Goal: Task Accomplishment & Management: Manage account settings

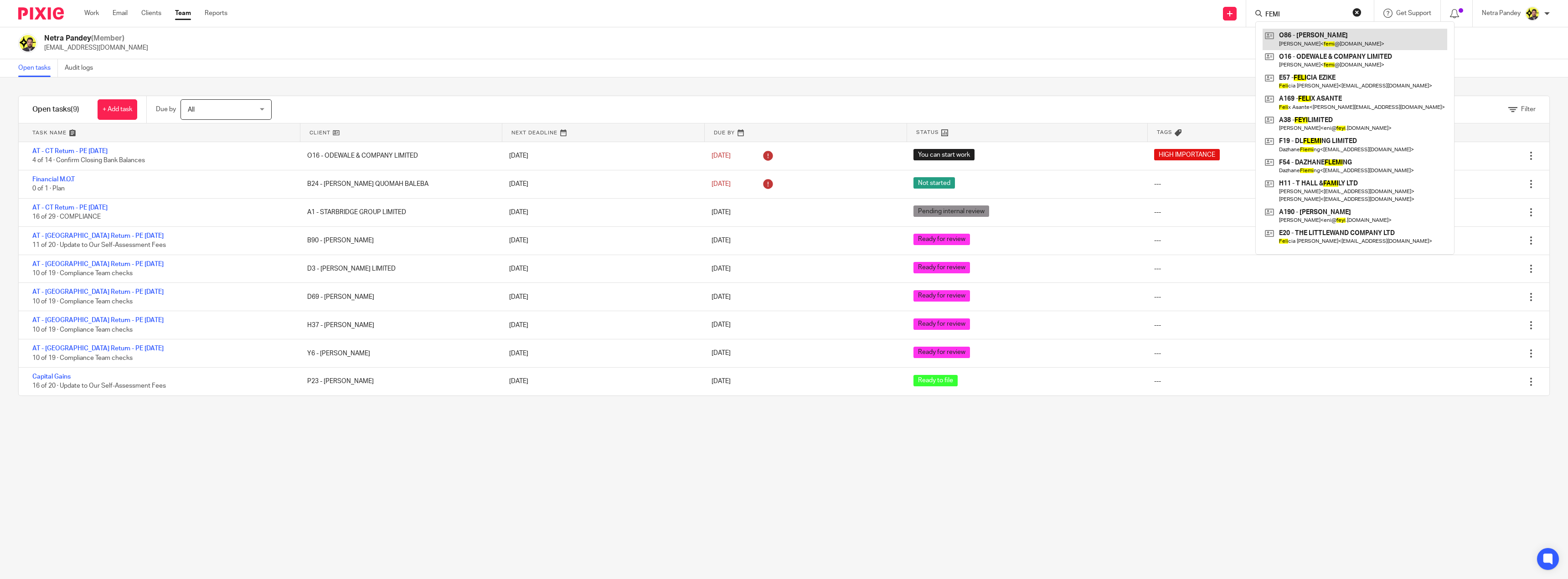
type input "FEMI"
click at [1301, 38] on link at bounding box center [1354, 39] width 184 height 21
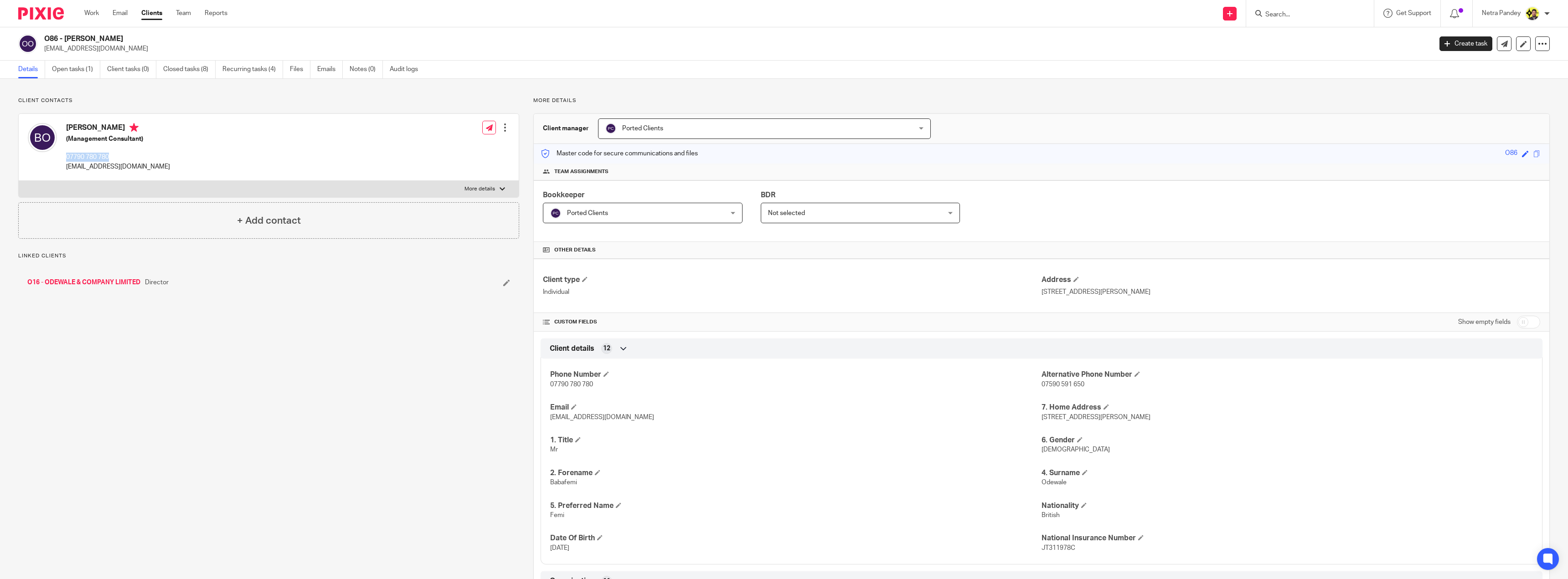
drag, startPoint x: 117, startPoint y: 155, endPoint x: 65, endPoint y: 158, distance: 52.1
click at [65, 158] on div "Babafemi Odewale (Management Consultant) 07790 780 780 femi@odewale.com" at bounding box center [99, 147] width 142 height 57
copy p "07790 780 780"
drag, startPoint x: 148, startPoint y: 350, endPoint x: 116, endPoint y: 359, distance: 33.2
click at [147, 350] on div "Client contacts Babafemi Odewale (Management Consultant) 07790 780 780 femi@ode…" at bounding box center [262, 533] width 515 height 873
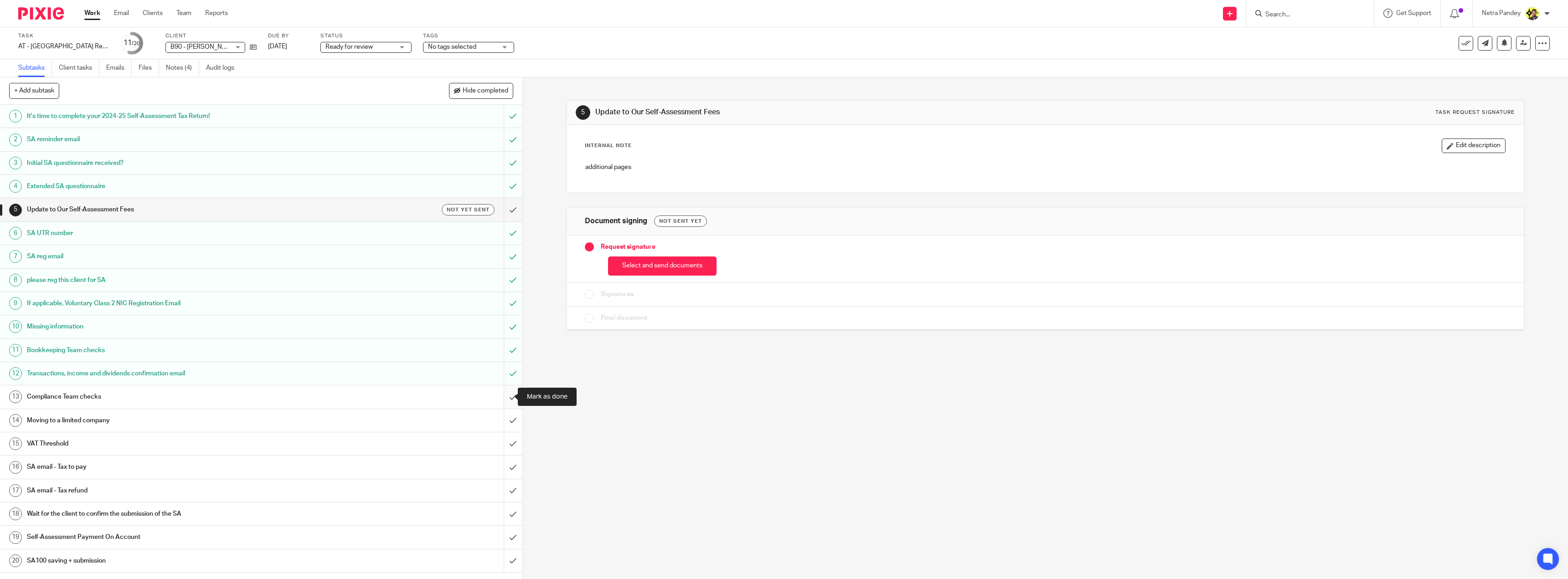
click at [502, 393] on input "submit" at bounding box center [261, 397] width 522 height 23
click at [427, 400] on div "Compliance Team checks" at bounding box center [261, 397] width 467 height 13
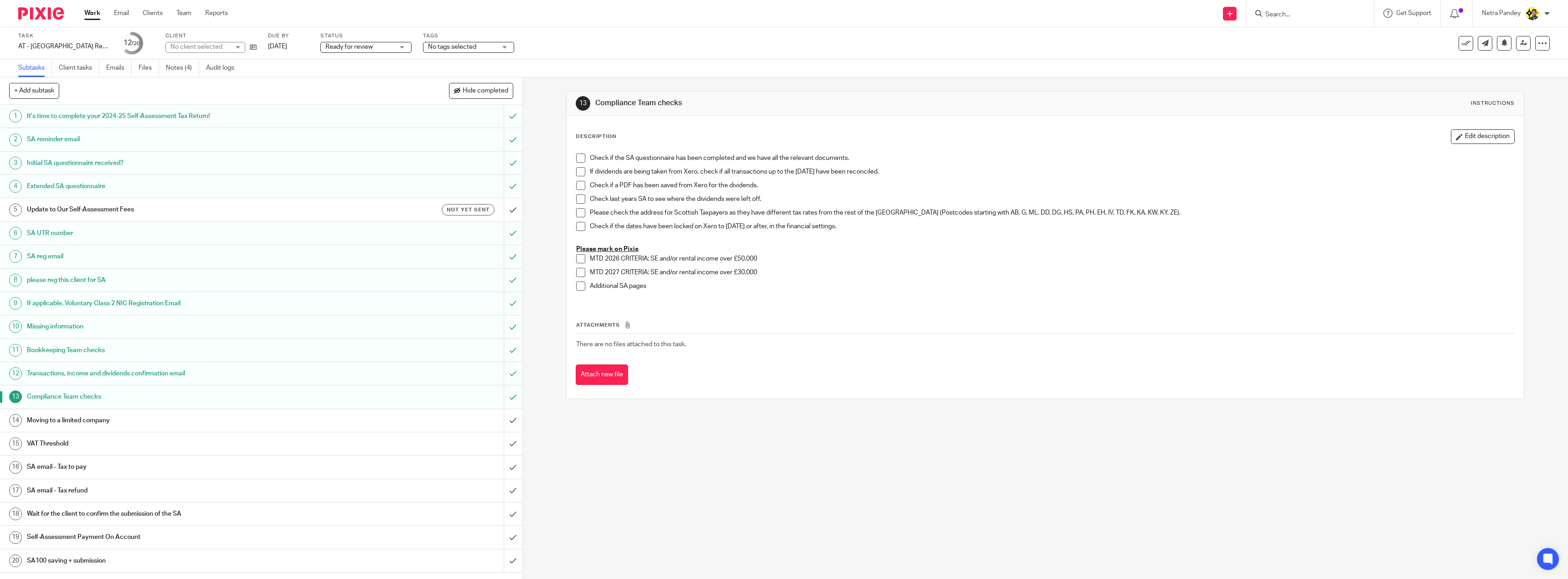
click at [579, 156] on span at bounding box center [581, 158] width 9 height 9
click at [576, 175] on span at bounding box center [581, 172] width 9 height 9
click at [576, 201] on span at bounding box center [581, 199] width 9 height 9
click at [576, 209] on span at bounding box center [581, 212] width 9 height 9
click at [578, 189] on span at bounding box center [581, 185] width 9 height 9
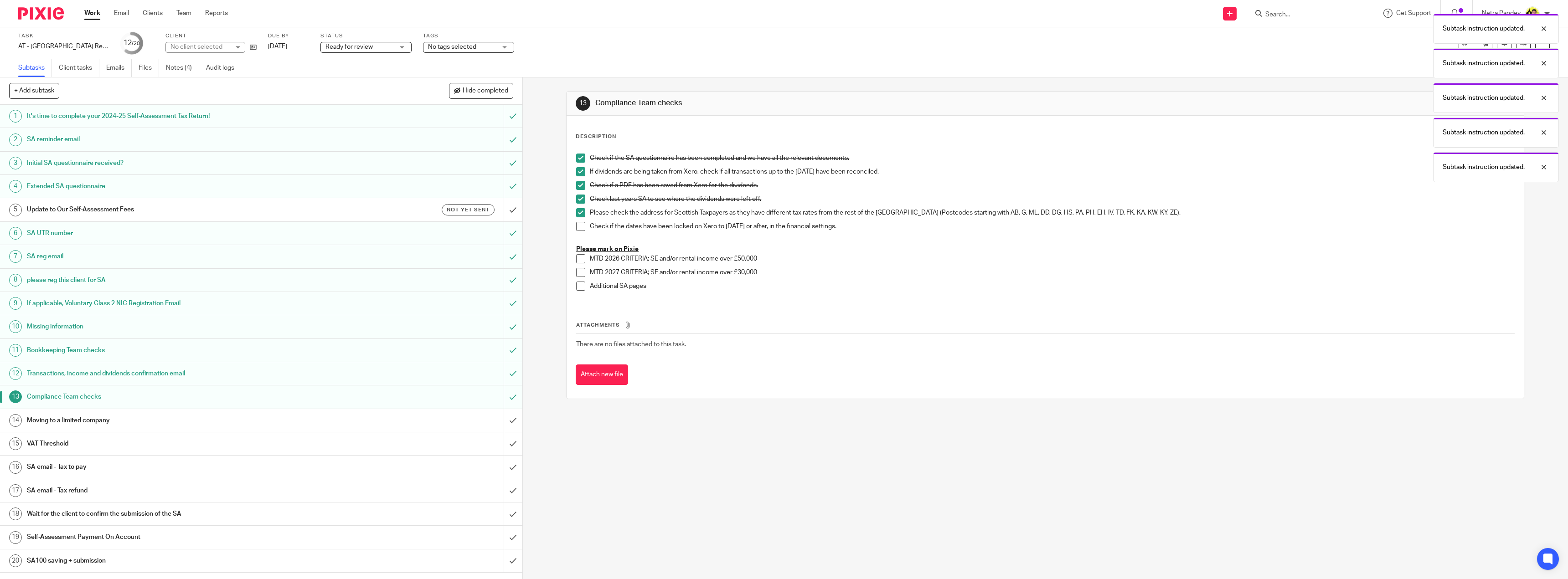
click at [578, 227] on span at bounding box center [581, 226] width 9 height 9
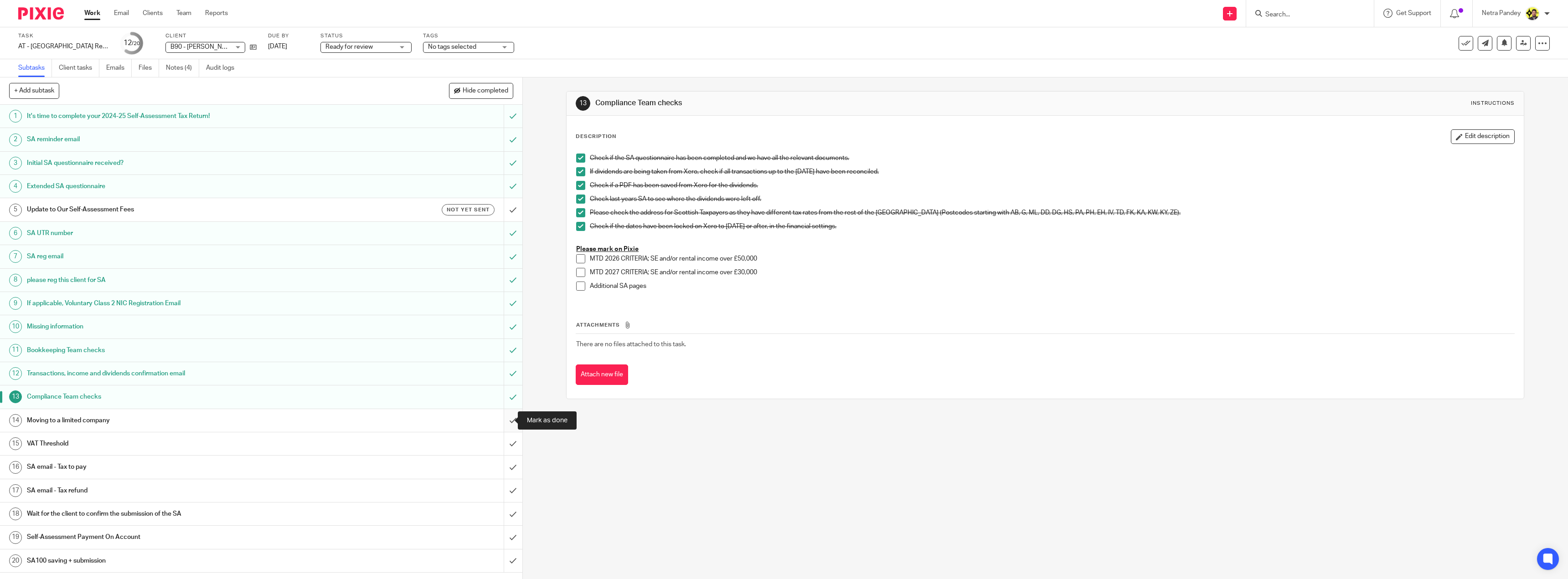
click at [503, 417] on input "submit" at bounding box center [261, 420] width 522 height 23
click at [500, 445] on input "submit" at bounding box center [261, 443] width 522 height 23
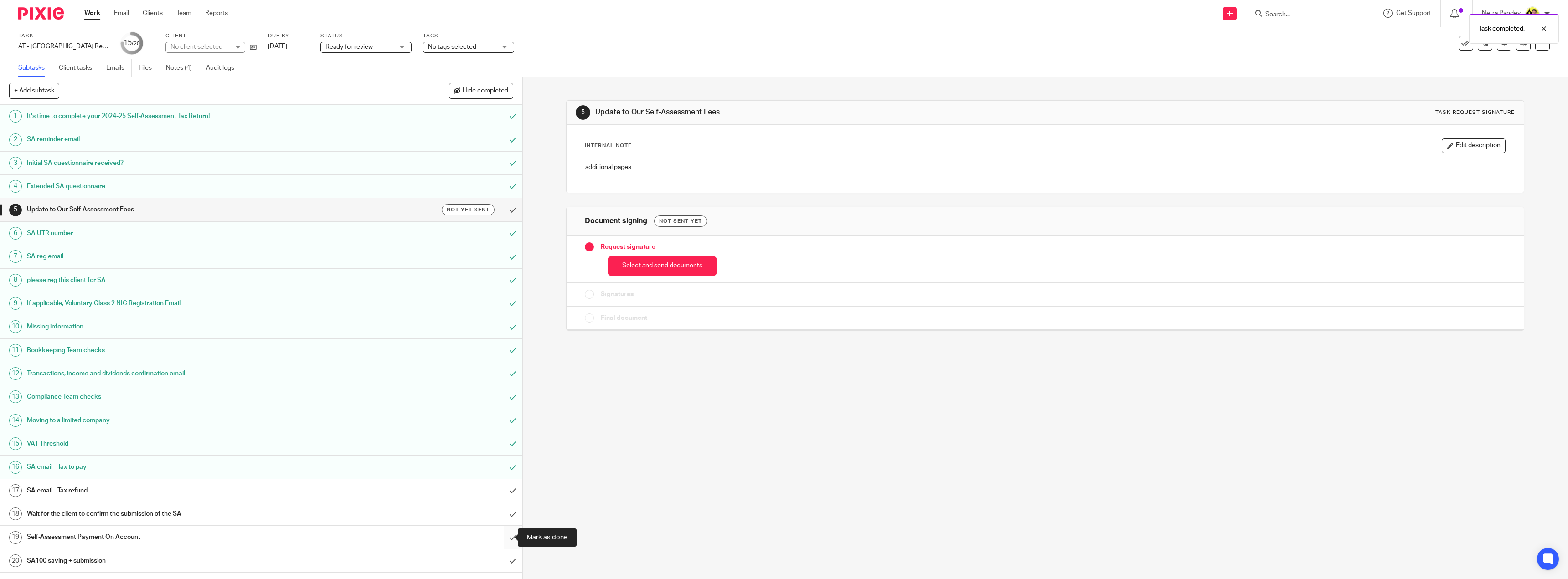
click at [503, 538] on input "submit" at bounding box center [261, 536] width 522 height 23
click at [192, 62] on link "Notes (4)" at bounding box center [183, 68] width 33 height 18
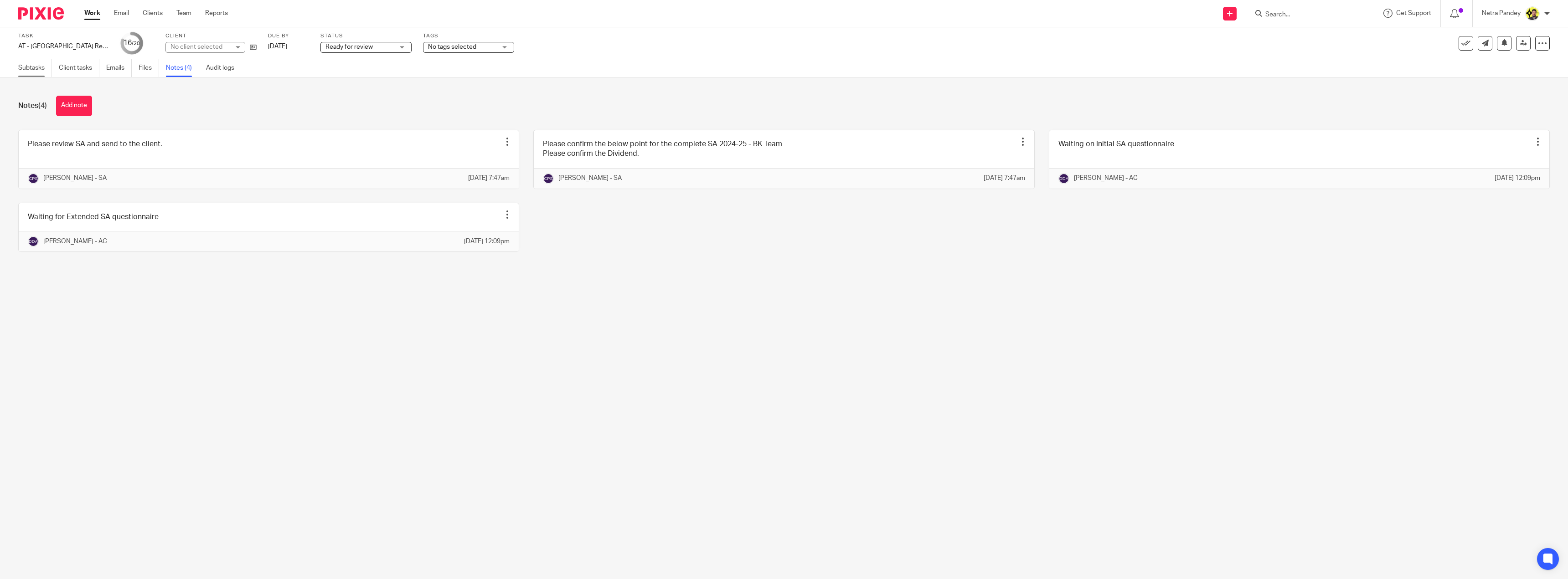
click at [33, 66] on link "Subtasks" at bounding box center [35, 68] width 33 height 18
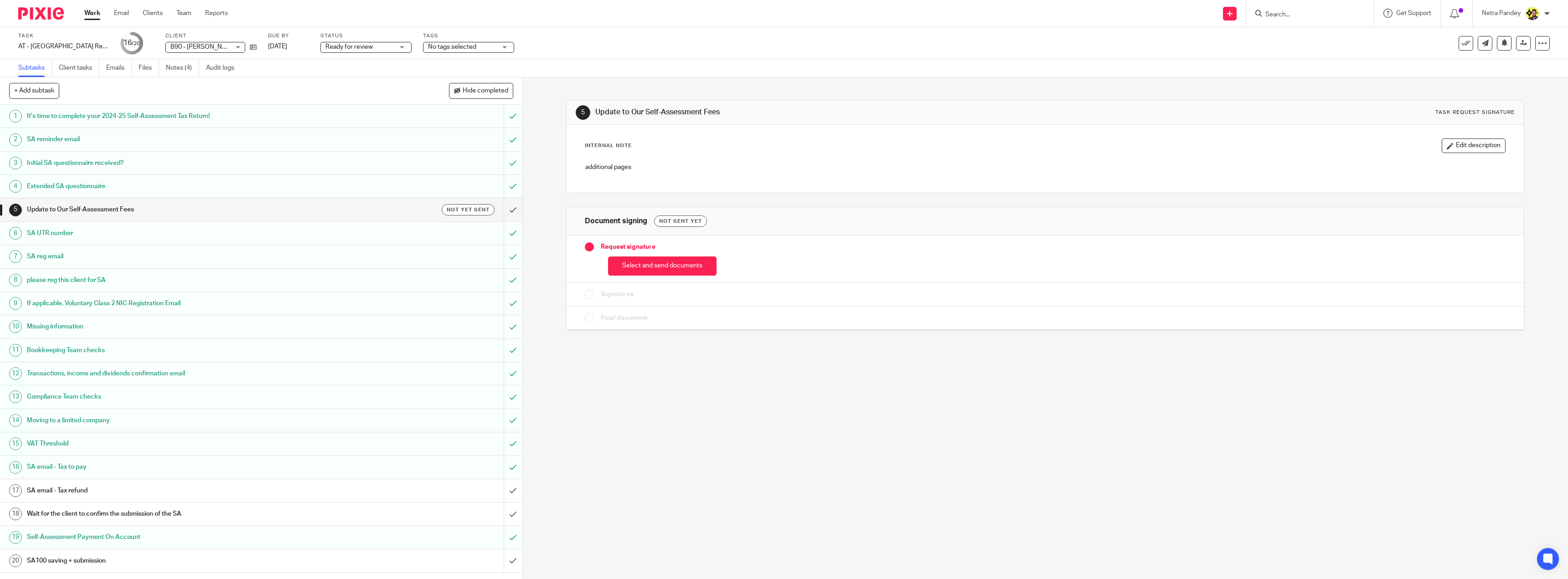
click at [386, 487] on div "SA email - Tax refund" at bounding box center [261, 490] width 467 height 13
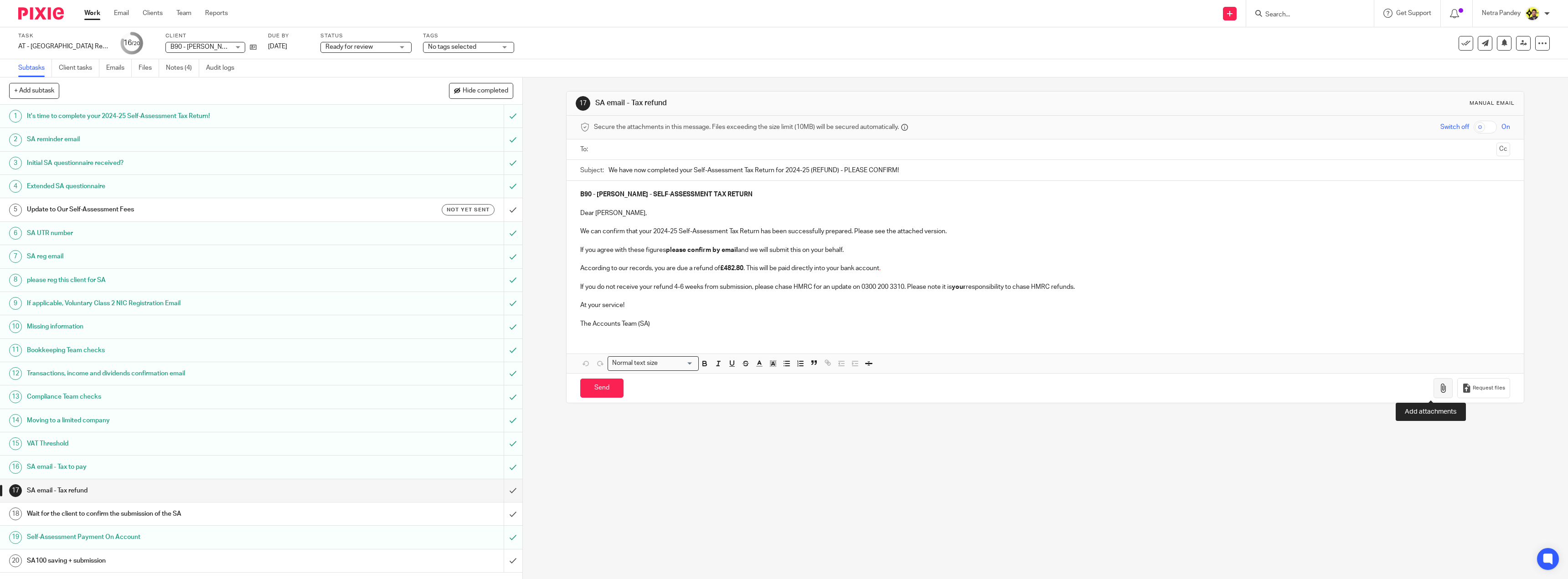
click at [1438, 391] on icon "button" at bounding box center [1443, 388] width 9 height 9
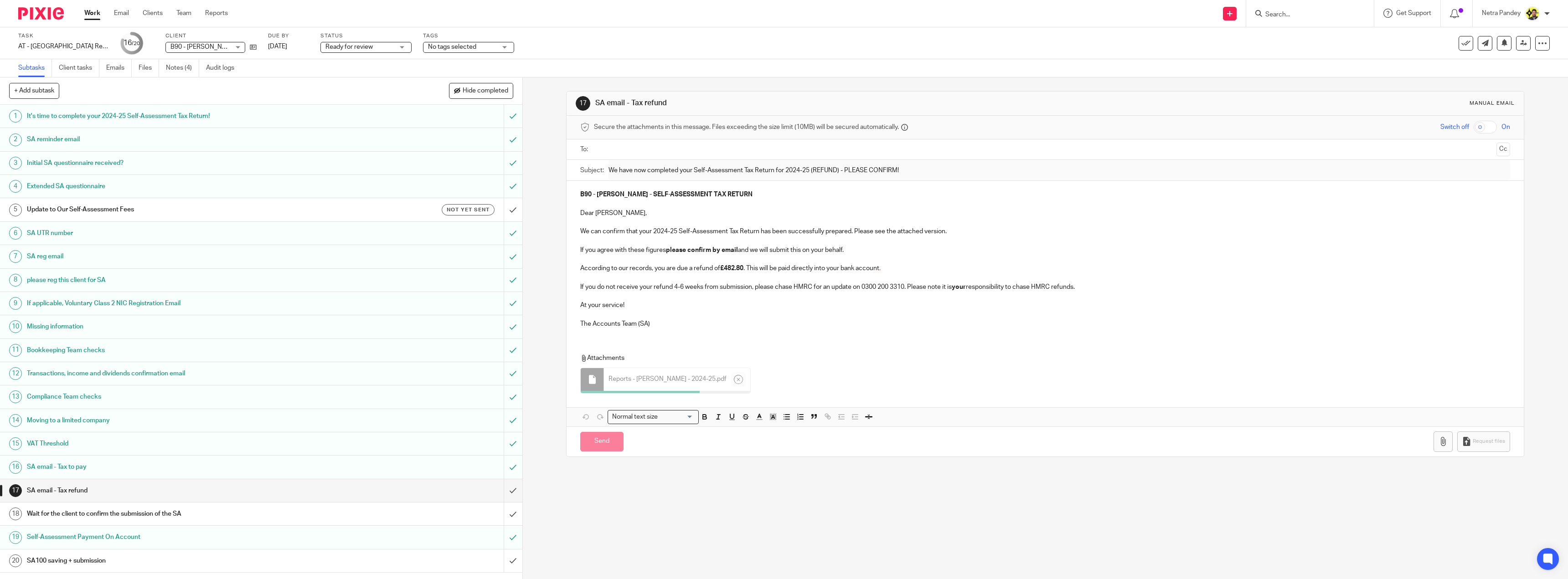
click at [683, 150] on input "text" at bounding box center [1045, 149] width 895 height 10
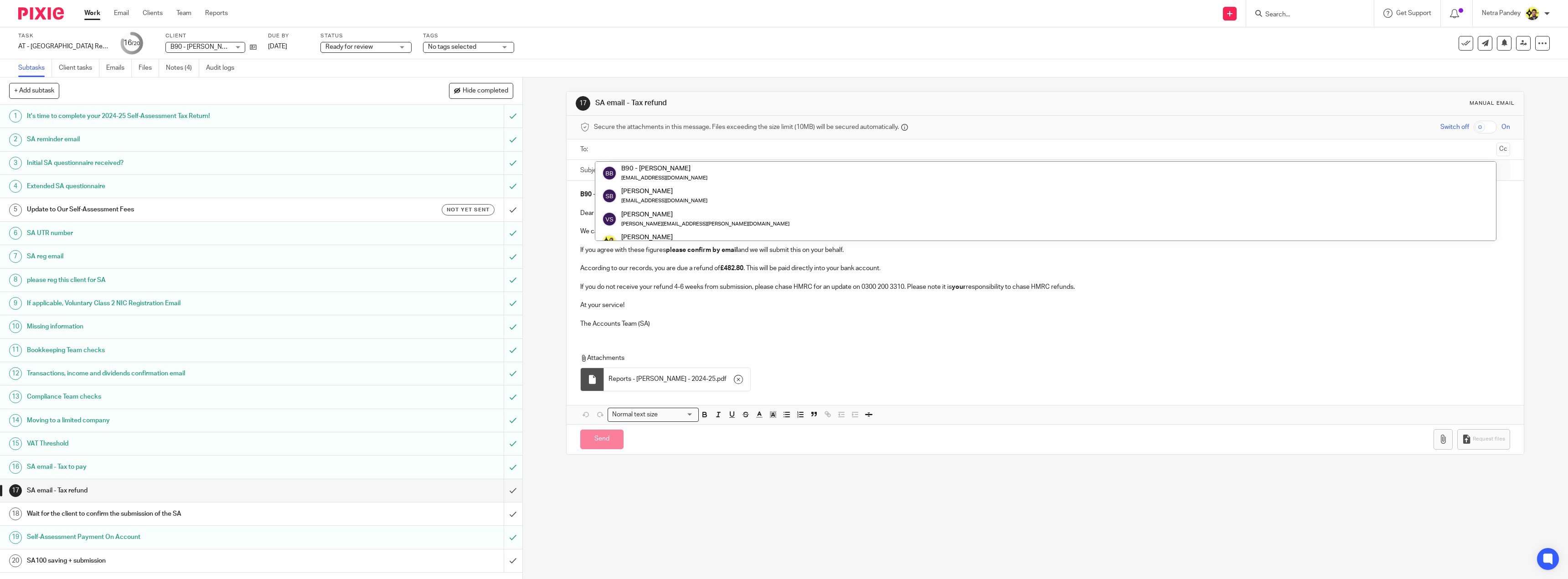
click at [683, 161] on input "We have now completed your Self-Assessment Tax Return for 2024-25 (REFUND) - PL…" at bounding box center [1059, 170] width 901 height 21
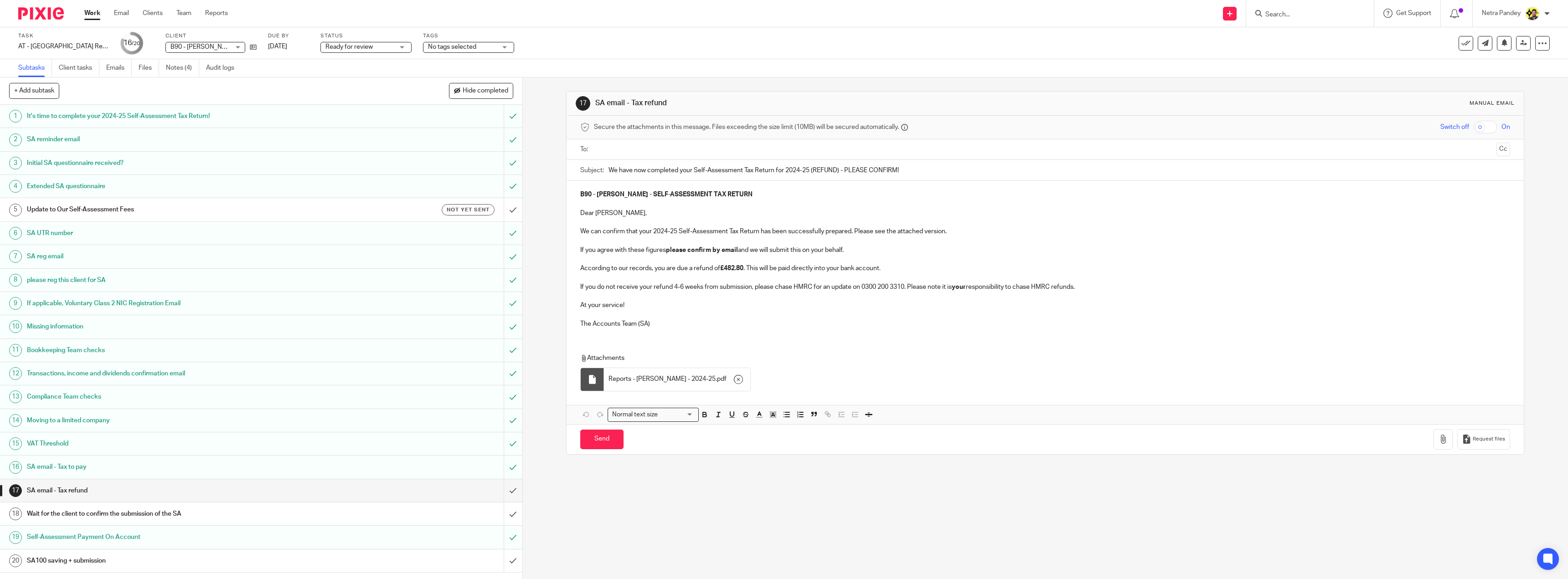
click at [682, 151] on input "text" at bounding box center [1045, 149] width 895 height 10
click at [1496, 151] on button "Cc" at bounding box center [1503, 150] width 13 height 13
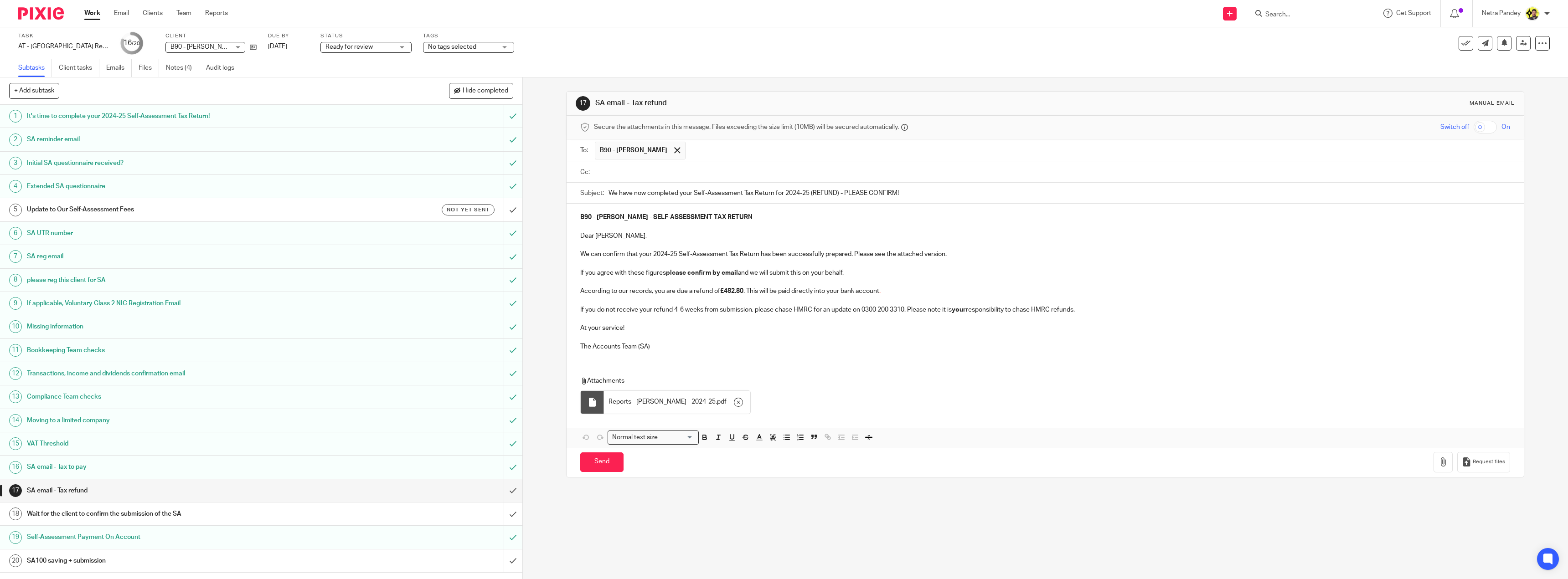
click at [662, 177] on ul at bounding box center [1052, 172] width 915 height 15
click at [661, 173] on input "text" at bounding box center [1052, 172] width 909 height 10
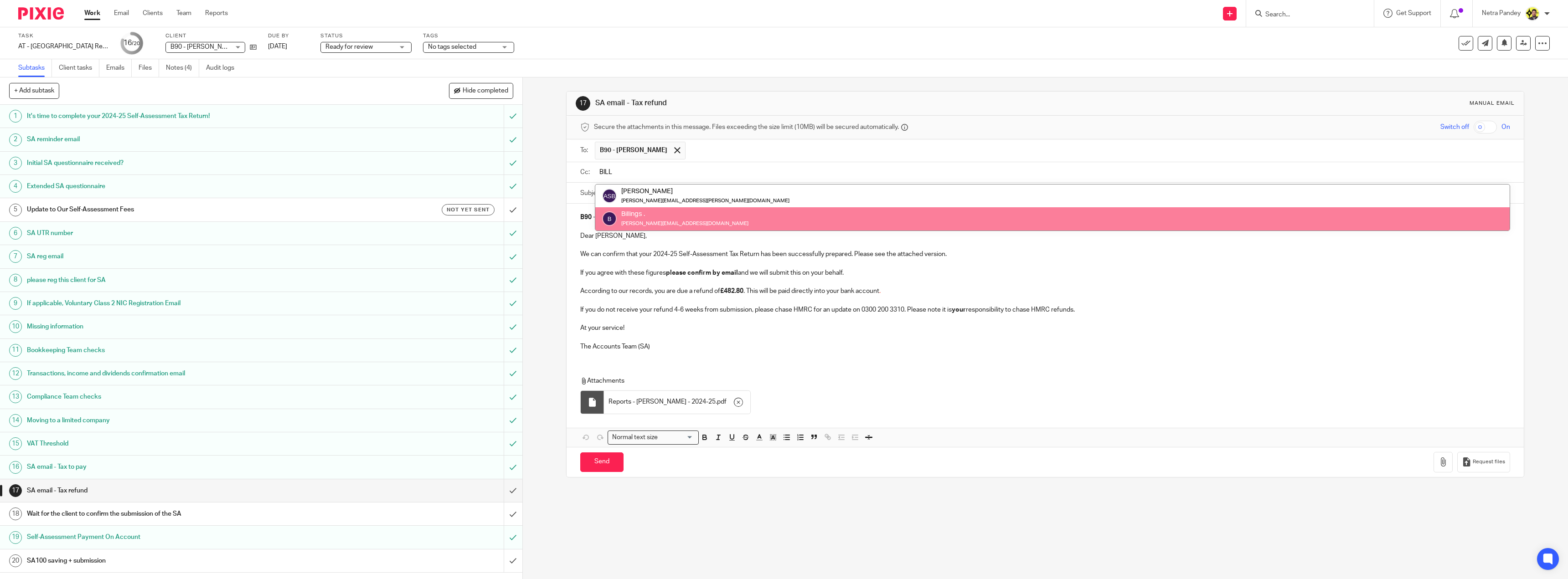
type input "BILL"
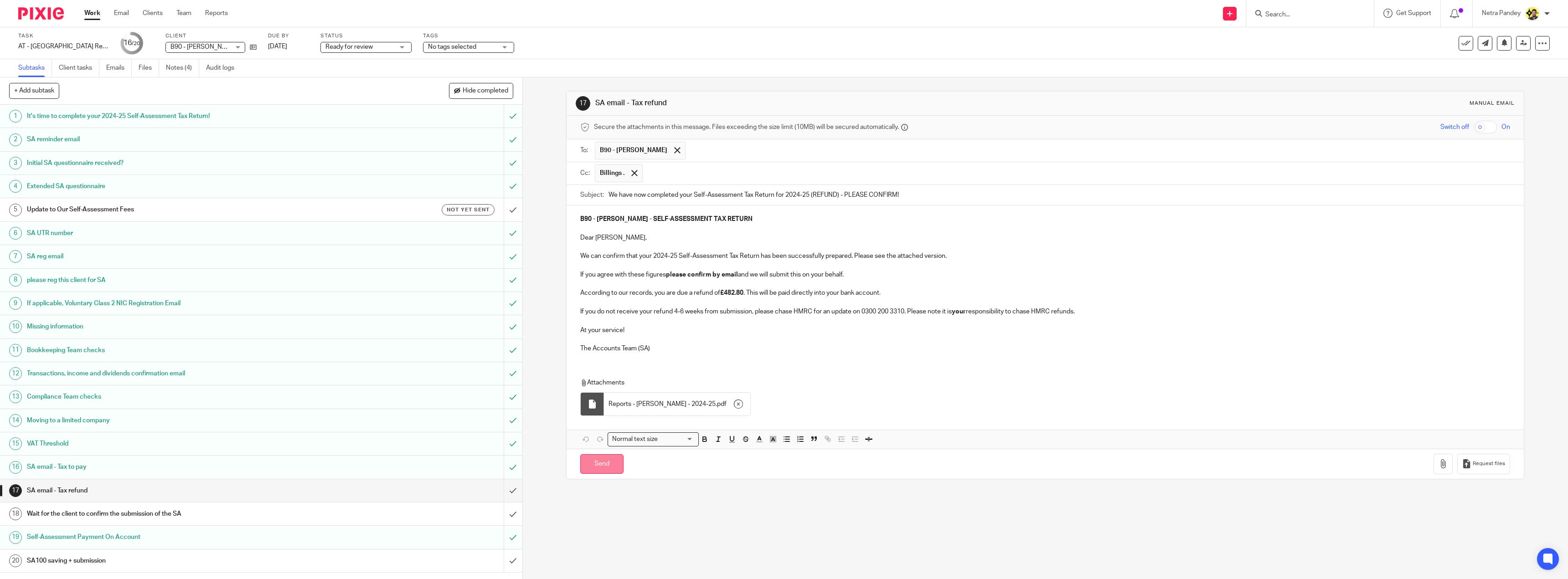
click at [605, 467] on input "Send" at bounding box center [601, 464] width 43 height 19
type input "Sent"
click at [188, 74] on link "Notes (4)" at bounding box center [183, 68] width 33 height 18
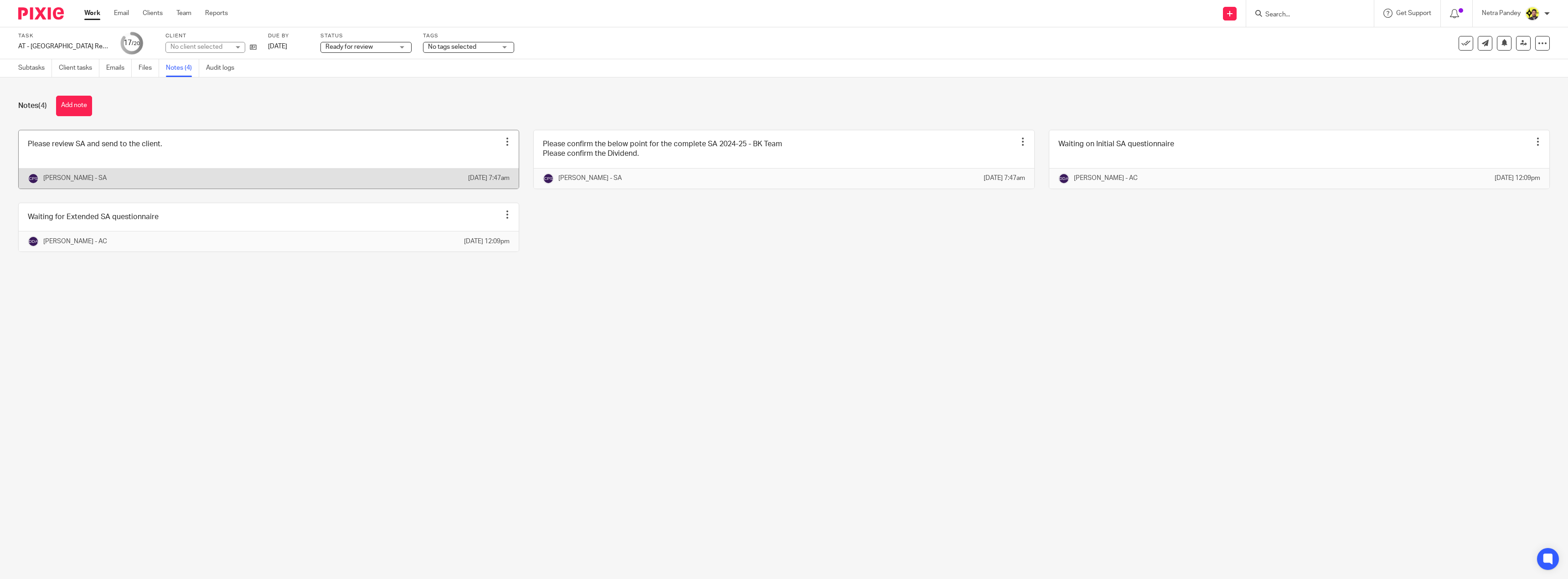
click at [157, 159] on link at bounding box center [268, 159] width 500 height 58
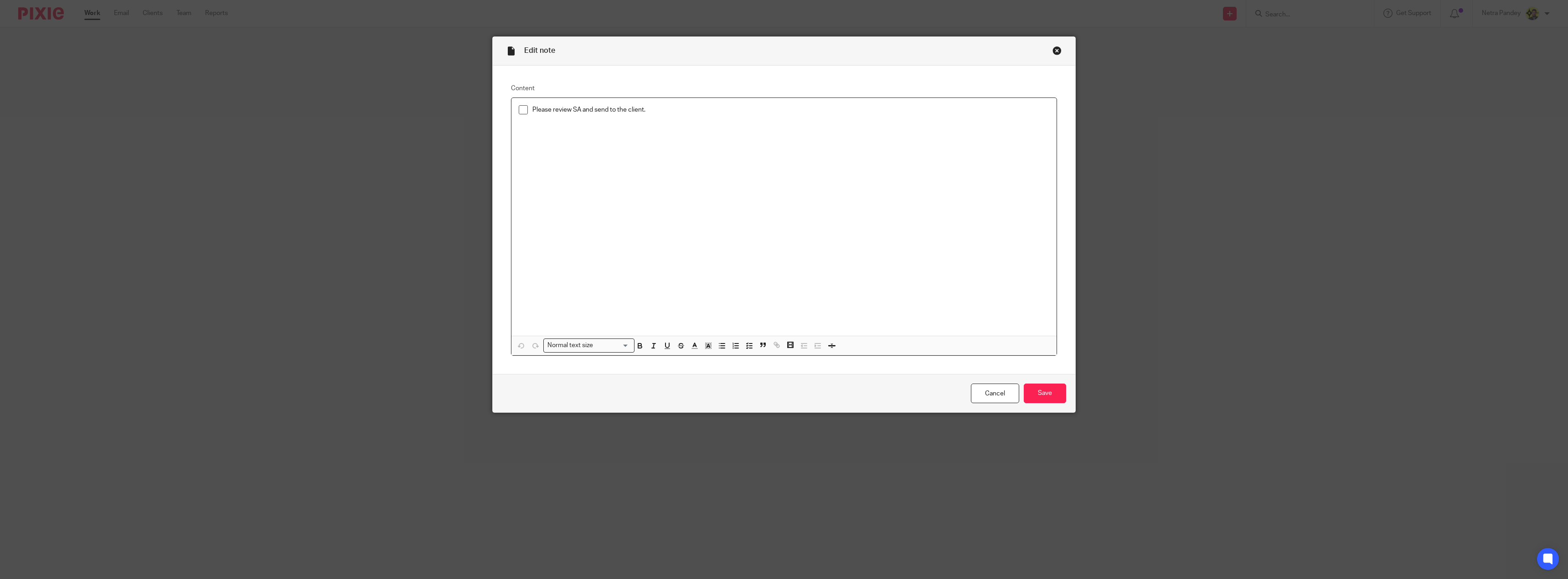
click at [520, 108] on span at bounding box center [523, 109] width 9 height 9
click at [1031, 391] on input "Save" at bounding box center [1045, 394] width 43 height 19
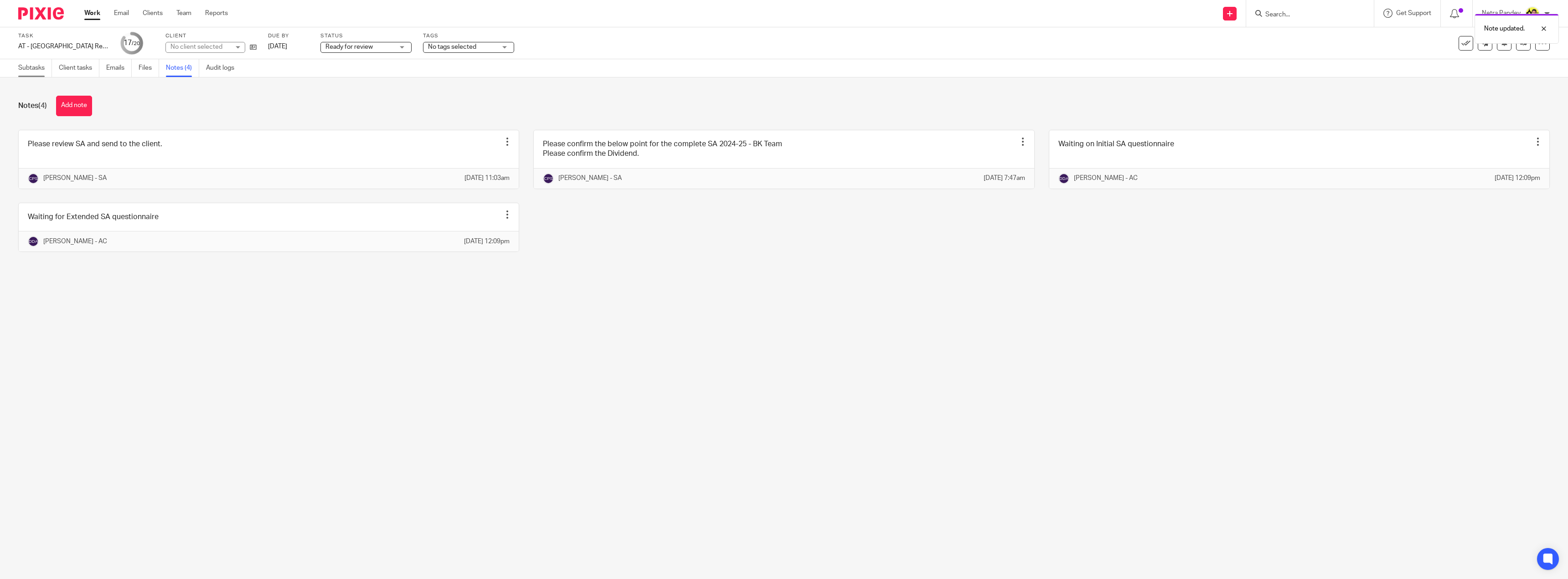
click at [32, 72] on link "Subtasks" at bounding box center [35, 68] width 33 height 18
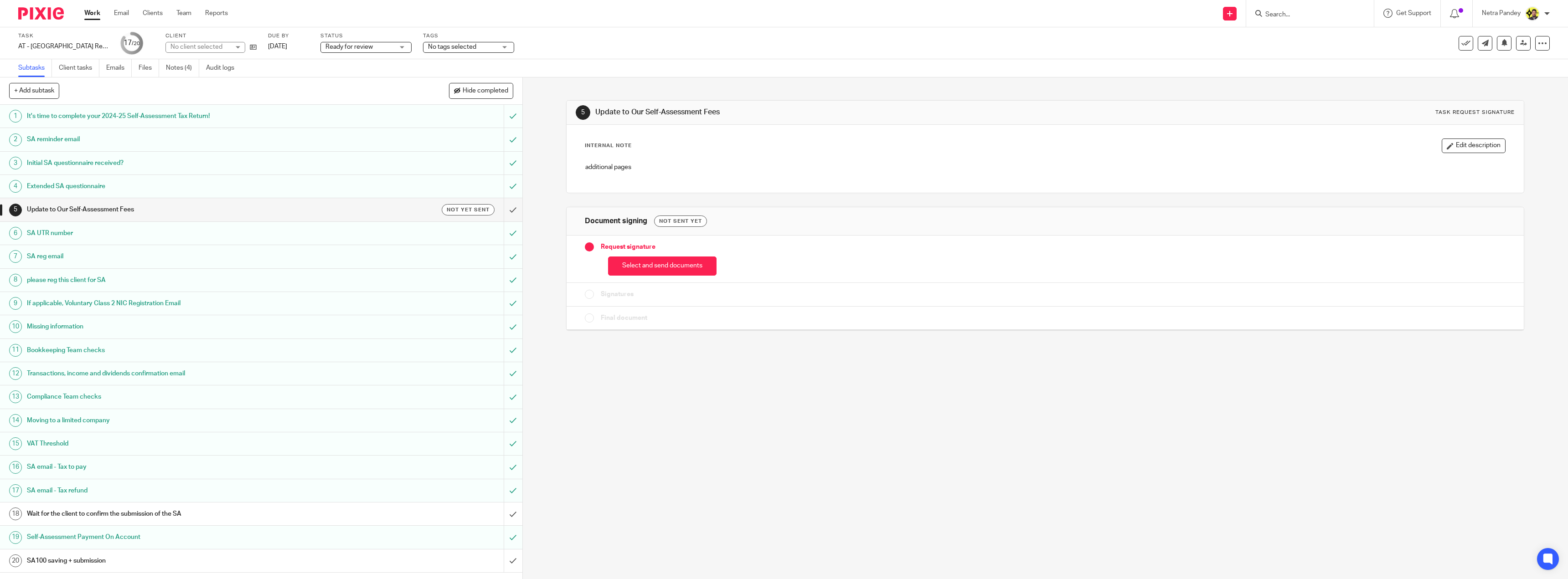
click at [369, 47] on span "Ready for review" at bounding box center [349, 47] width 47 height 6
click at [340, 193] on span "Ready to file" at bounding box center [344, 191] width 35 height 6
click at [1520, 44] on icon at bounding box center [1523, 43] width 7 height 7
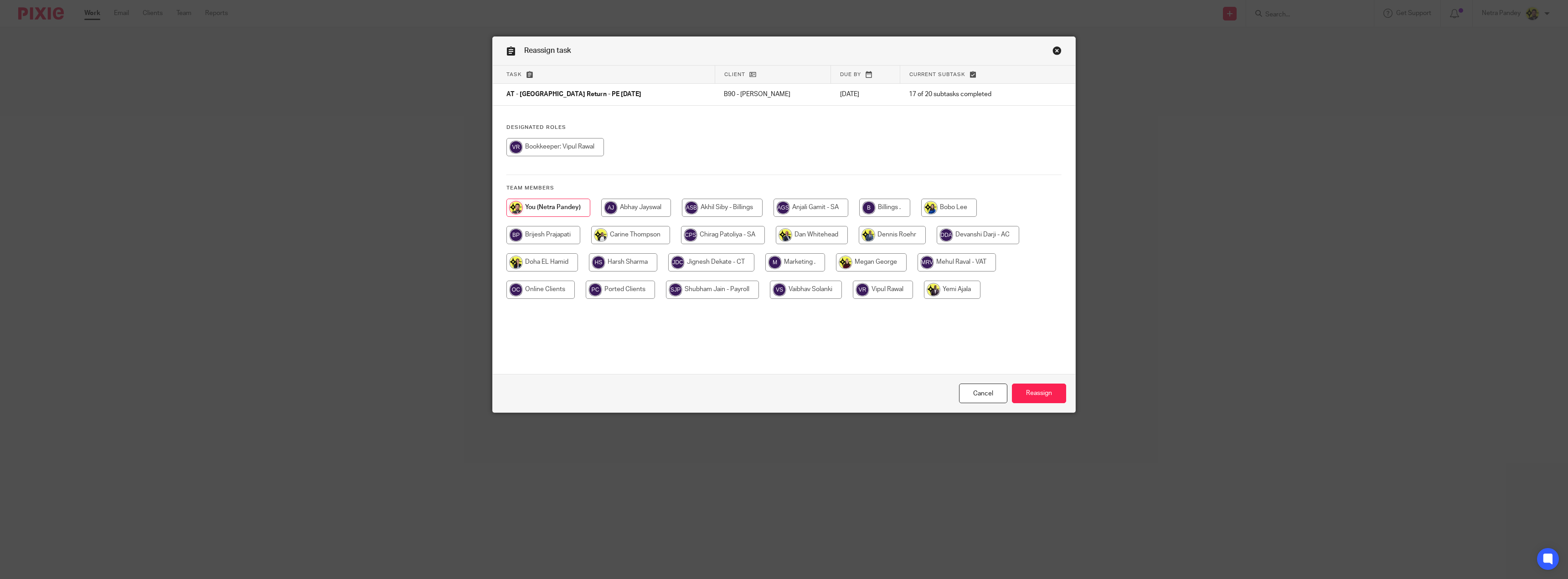
click at [897, 198] on input "radio" at bounding box center [885, 207] width 51 height 18
radio input "true"
click at [1034, 387] on input "Reassign" at bounding box center [1038, 394] width 54 height 19
